Goal: Task Accomplishment & Management: Use online tool/utility

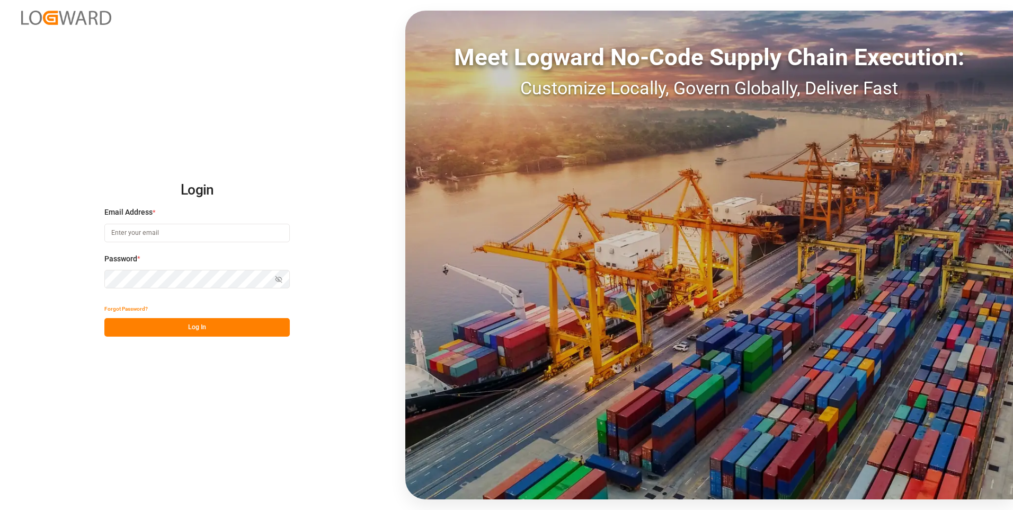
type input "[EMAIL_ADDRESS][DOMAIN_NAME]"
click at [253, 319] on button "Log In" at bounding box center [196, 327] width 185 height 19
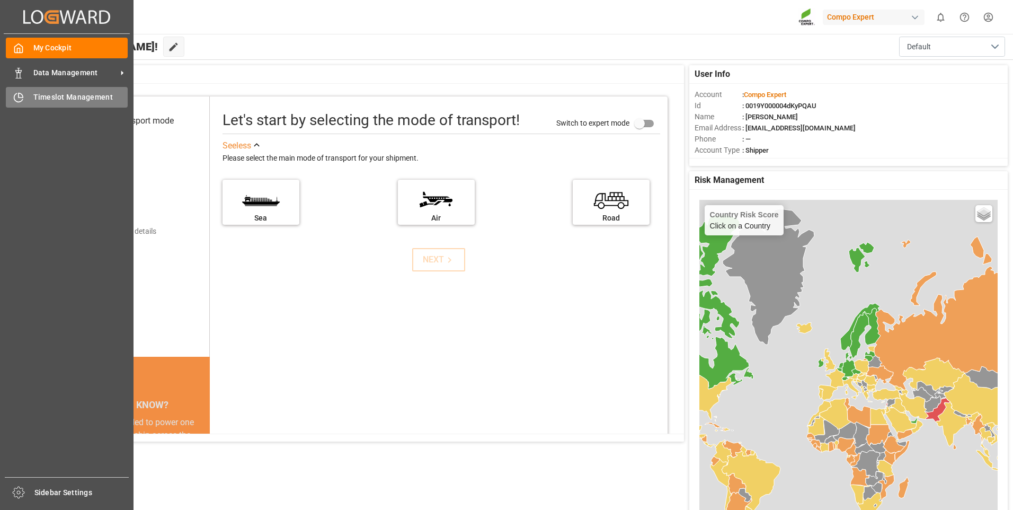
click at [15, 101] on icon at bounding box center [18, 98] width 8 height 8
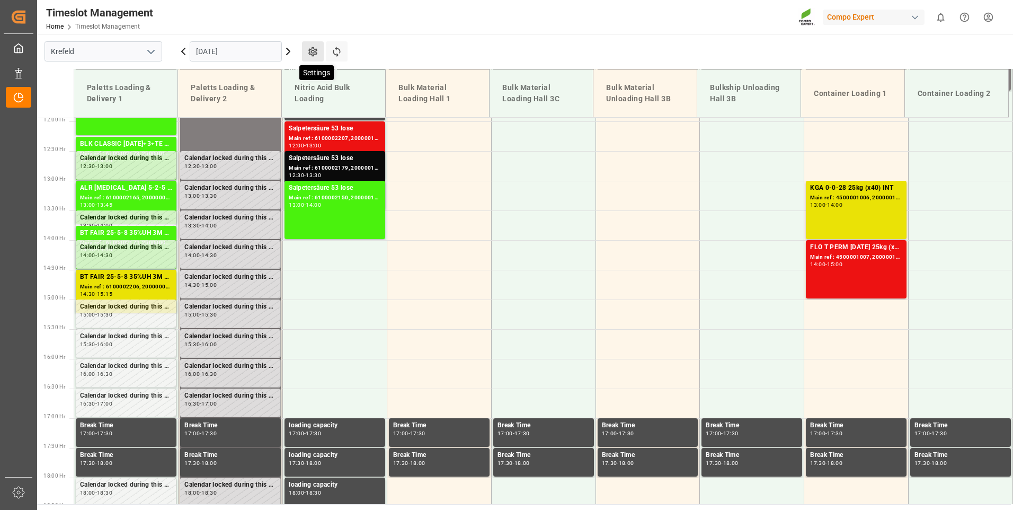
scroll to position [716, 0]
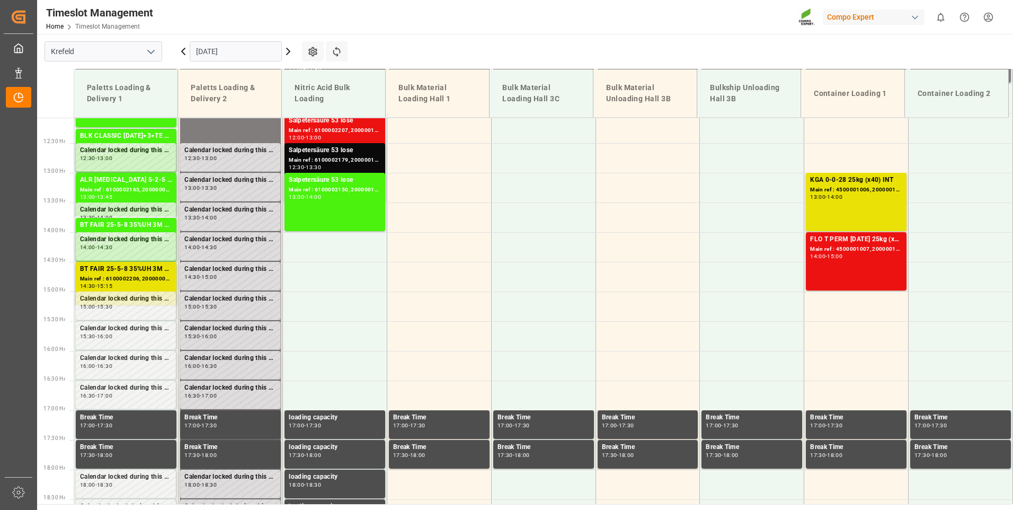
click at [289, 50] on icon at bounding box center [288, 51] width 3 height 6
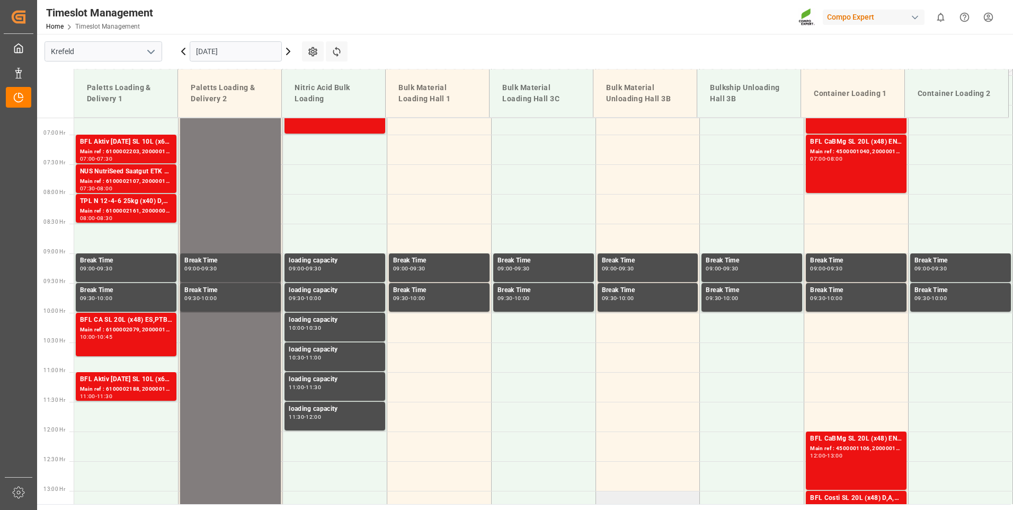
scroll to position [293, 0]
